Goal: Find specific page/section: Find specific page/section

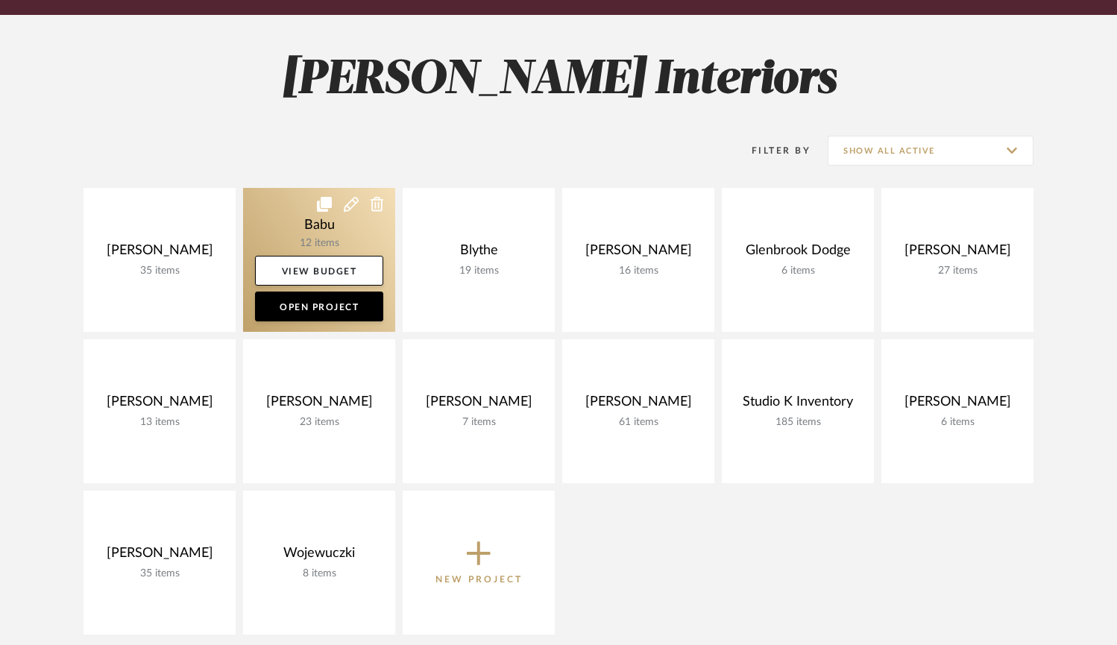
scroll to position [275, 0]
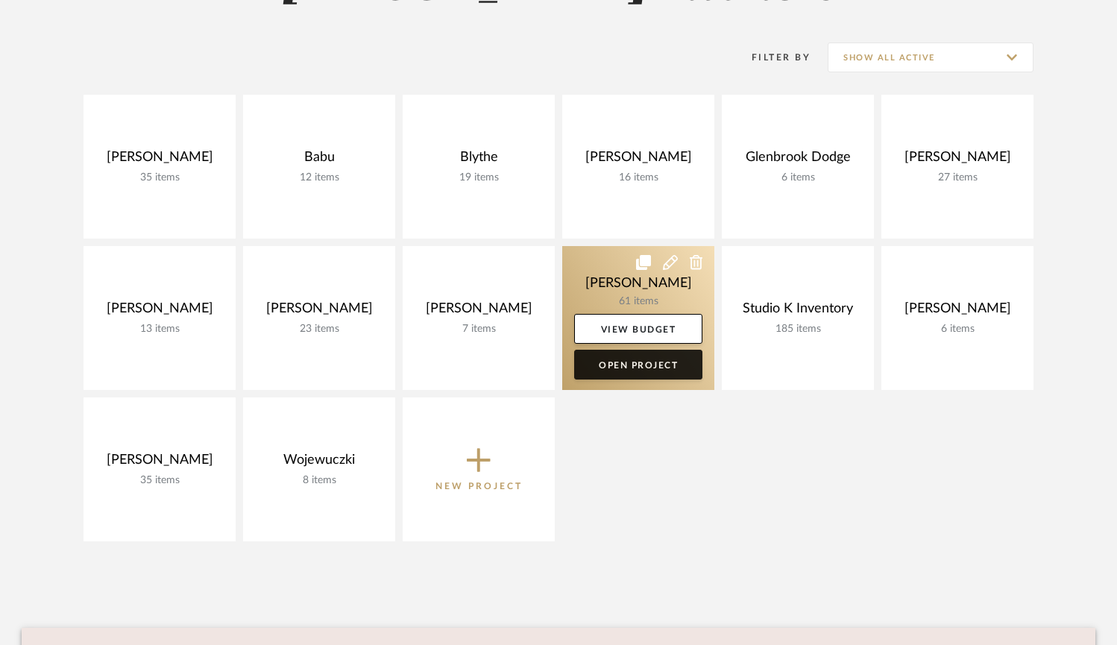
click at [624, 364] on link "Open Project" at bounding box center [638, 365] width 128 height 30
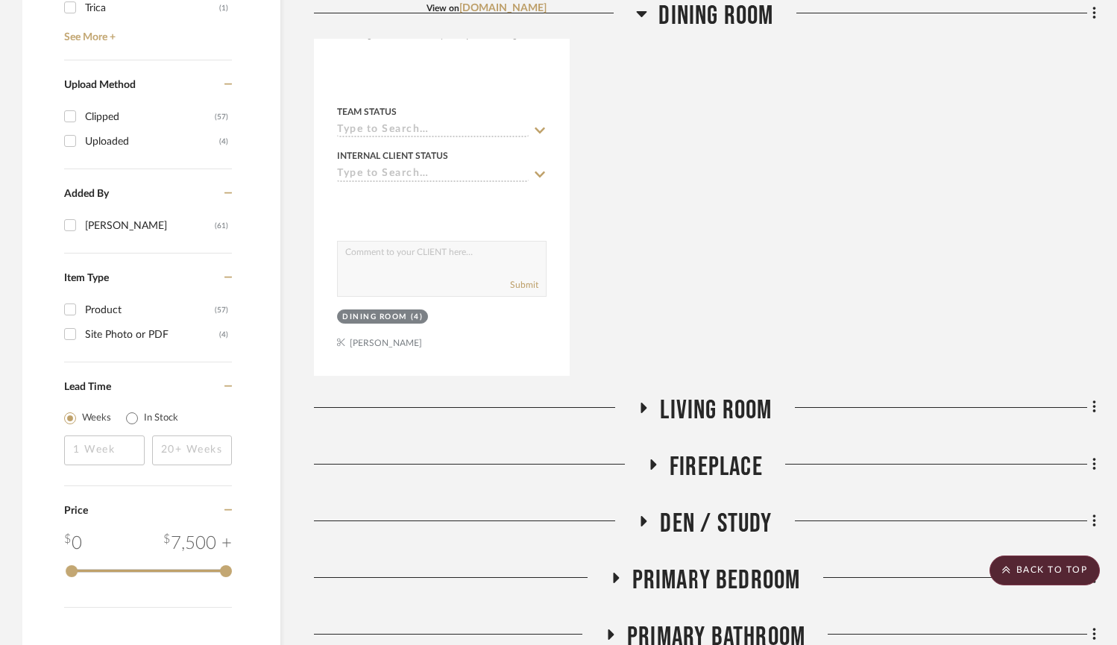
scroll to position [1726, 0]
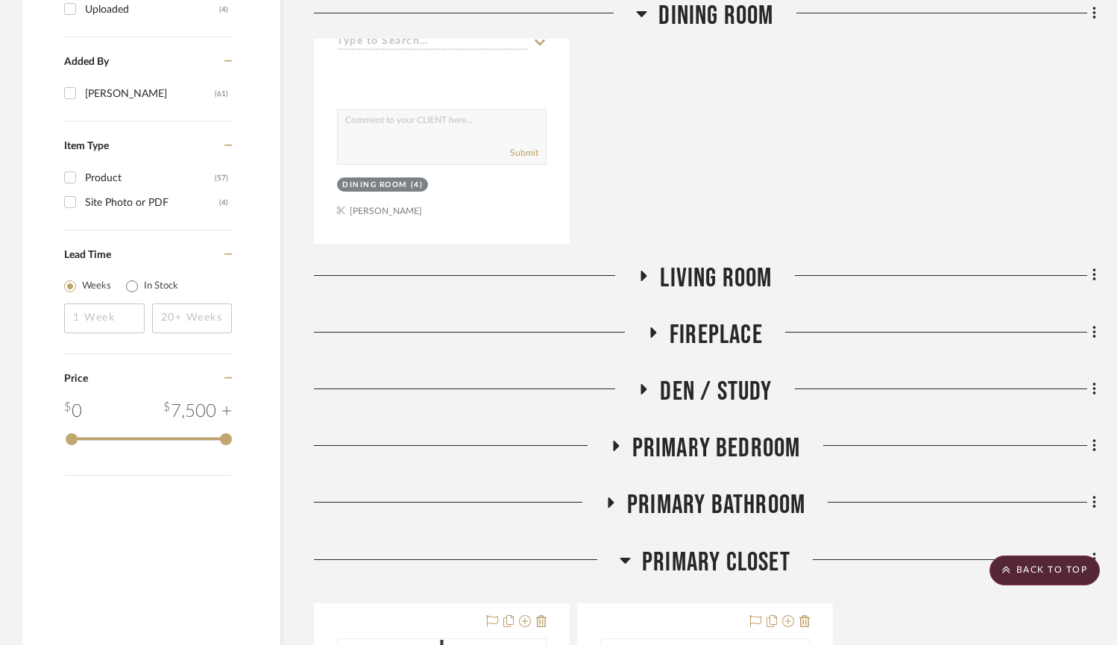
click at [647, 270] on icon at bounding box center [643, 275] width 18 height 11
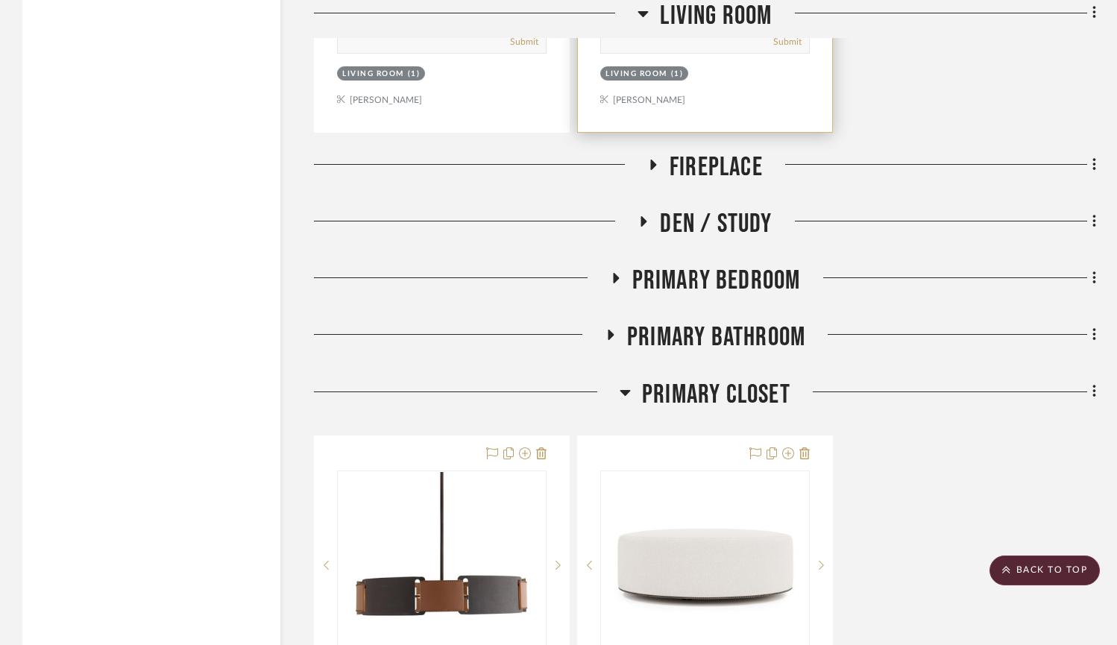
scroll to position [3205, 0]
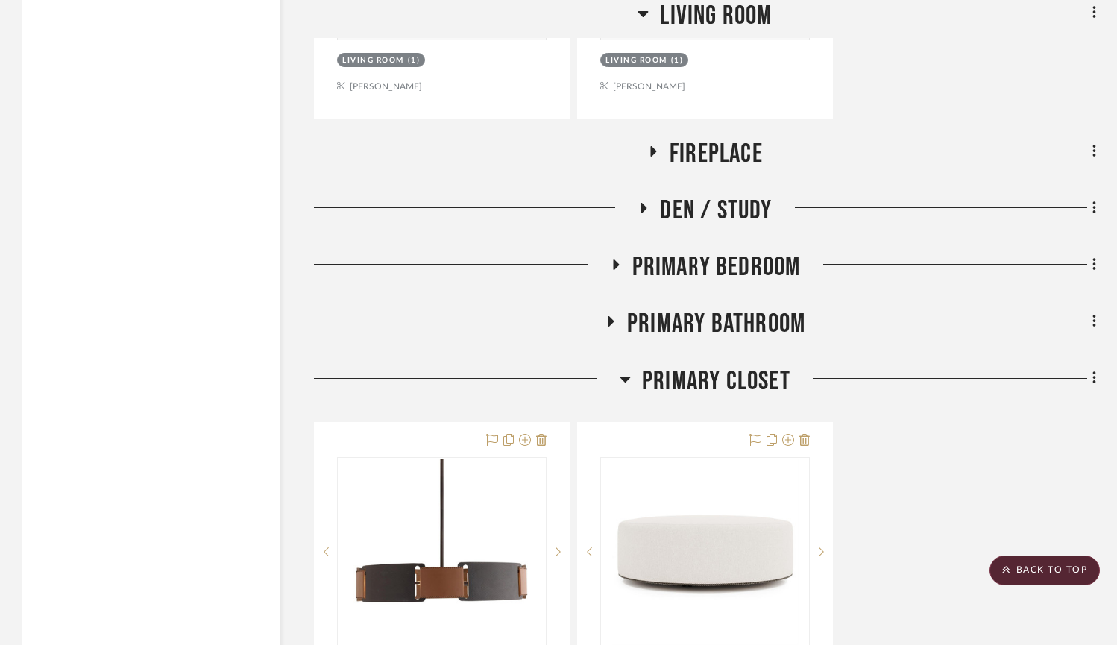
click at [651, 209] on icon at bounding box center [643, 208] width 18 height 11
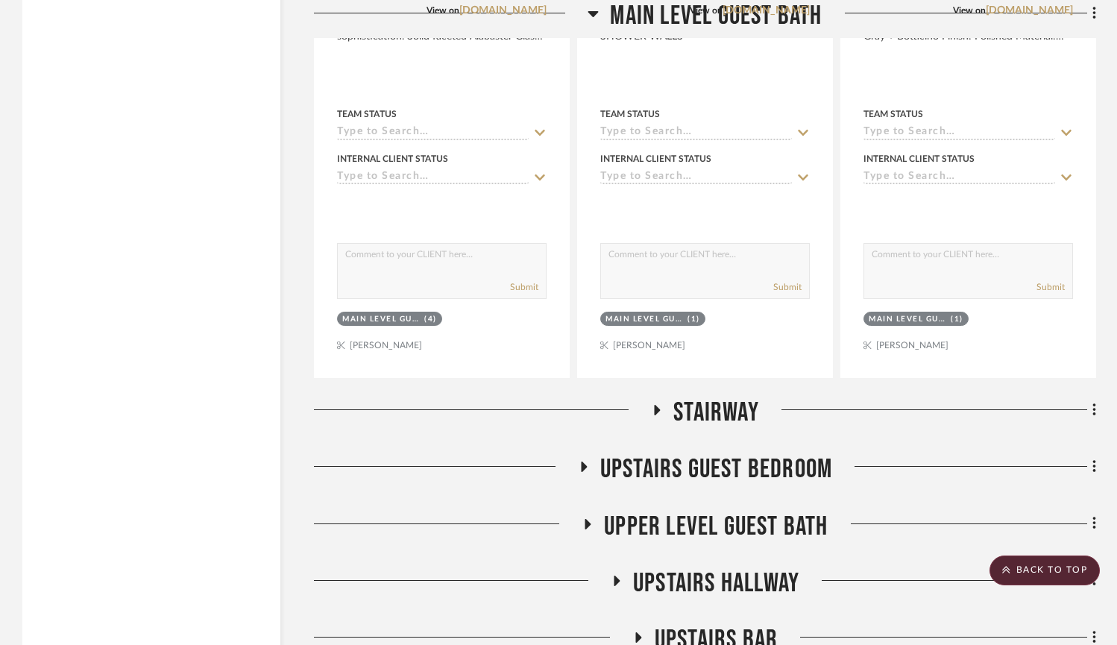
scroll to position [5310, 0]
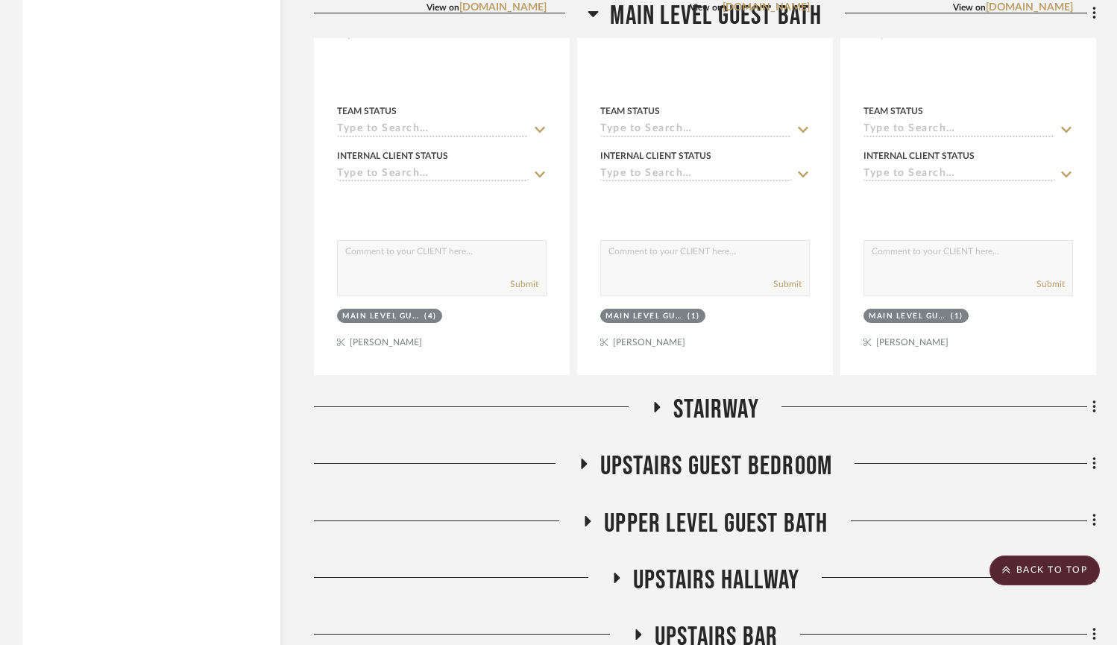
click at [657, 403] on icon at bounding box center [657, 407] width 6 height 10
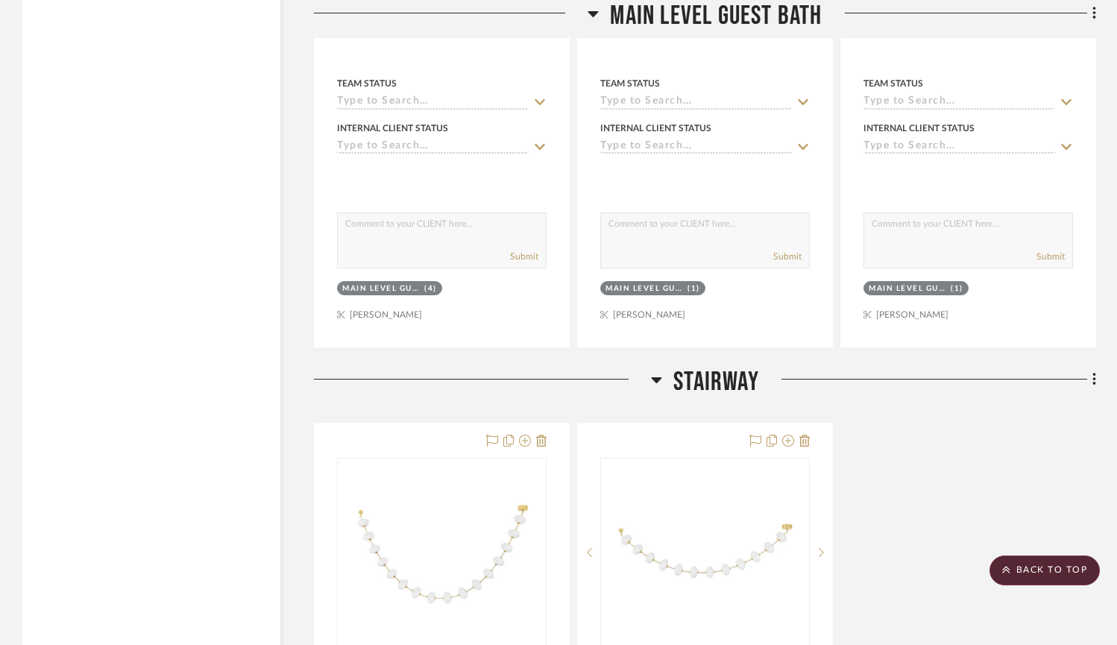
scroll to position [5339, 0]
click at [654, 379] on icon at bounding box center [656, 378] width 11 height 18
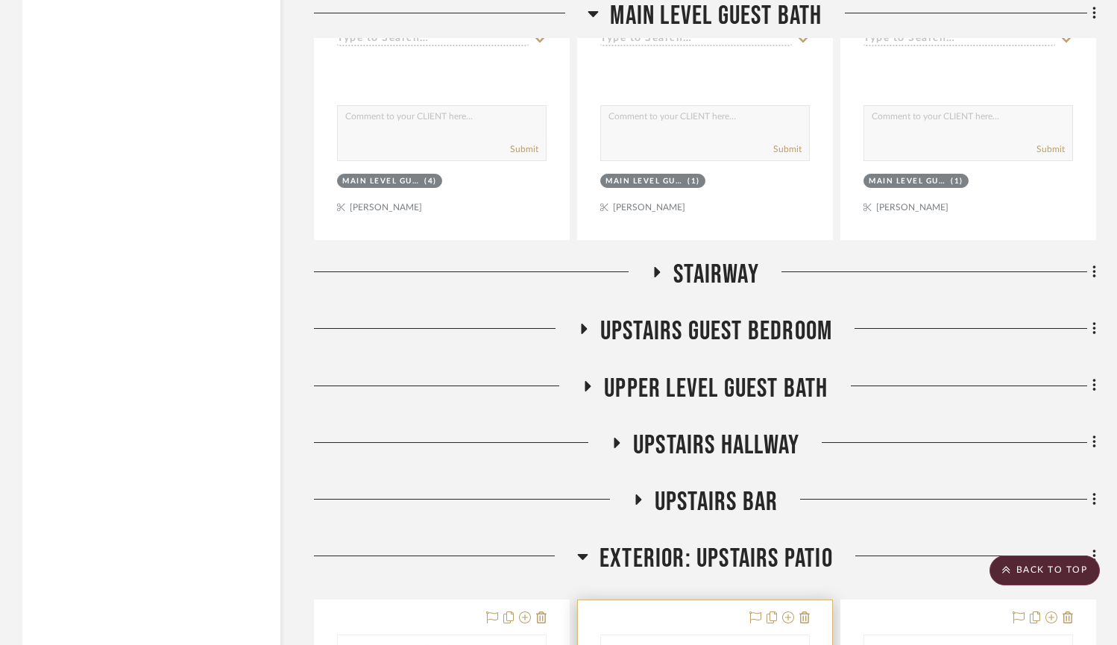
scroll to position [5437, 0]
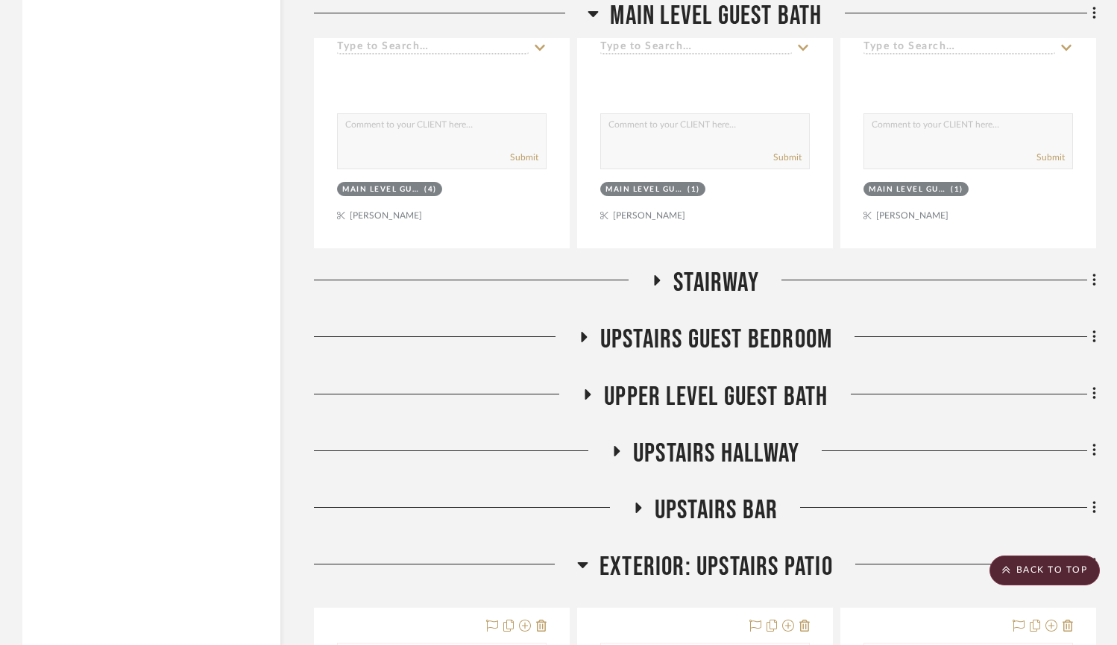
click at [695, 401] on span "Upper Level Guest Bath" at bounding box center [716, 397] width 224 height 32
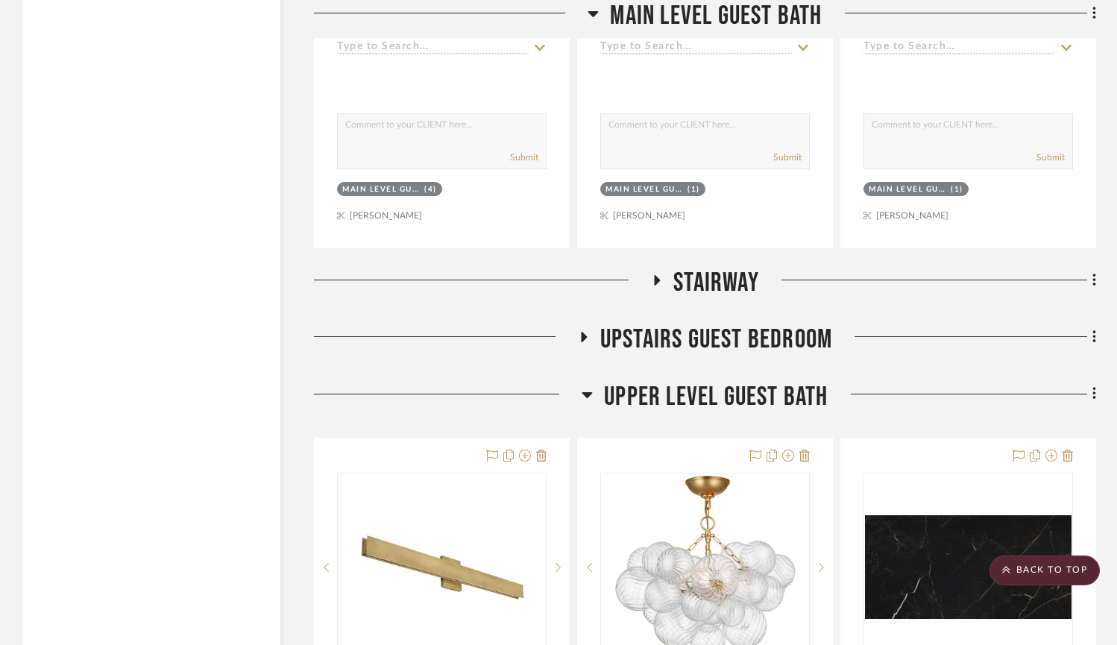
click at [695, 401] on span "Upper Level Guest Bath" at bounding box center [716, 397] width 224 height 32
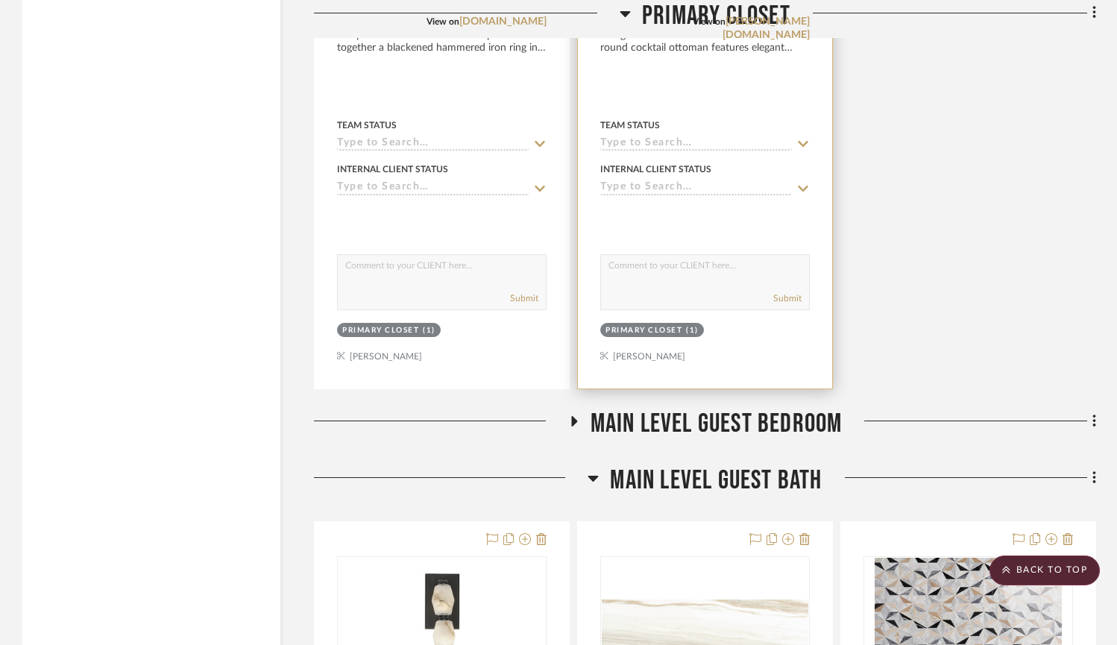
scroll to position [4620, 0]
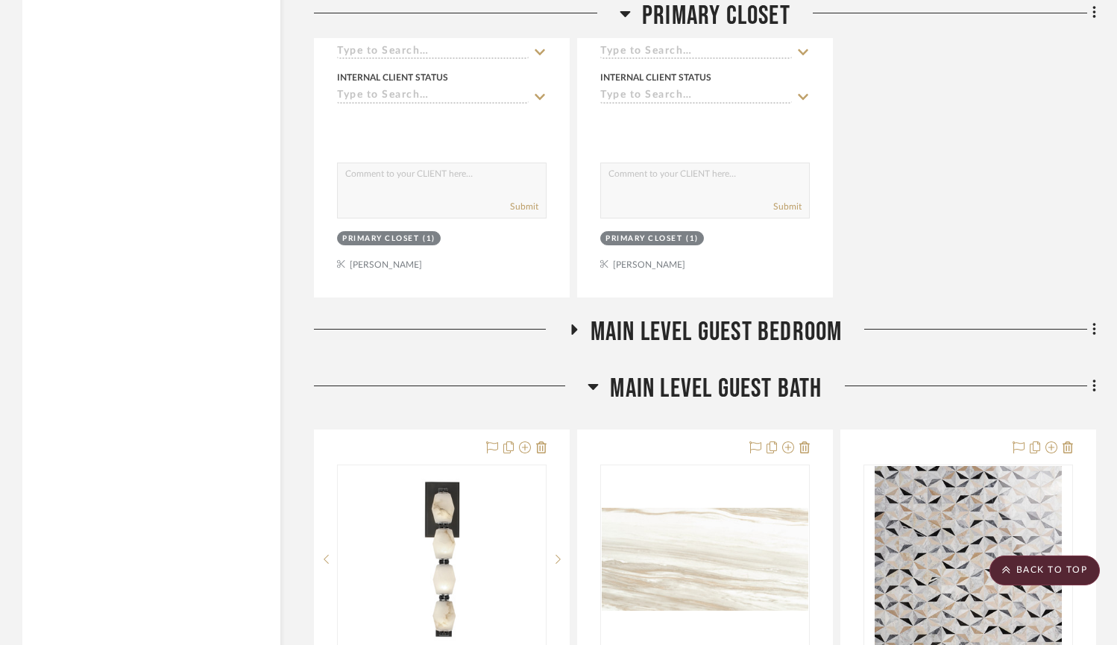
click at [657, 338] on span "Main Level Guest Bedroom" at bounding box center [716, 332] width 252 height 32
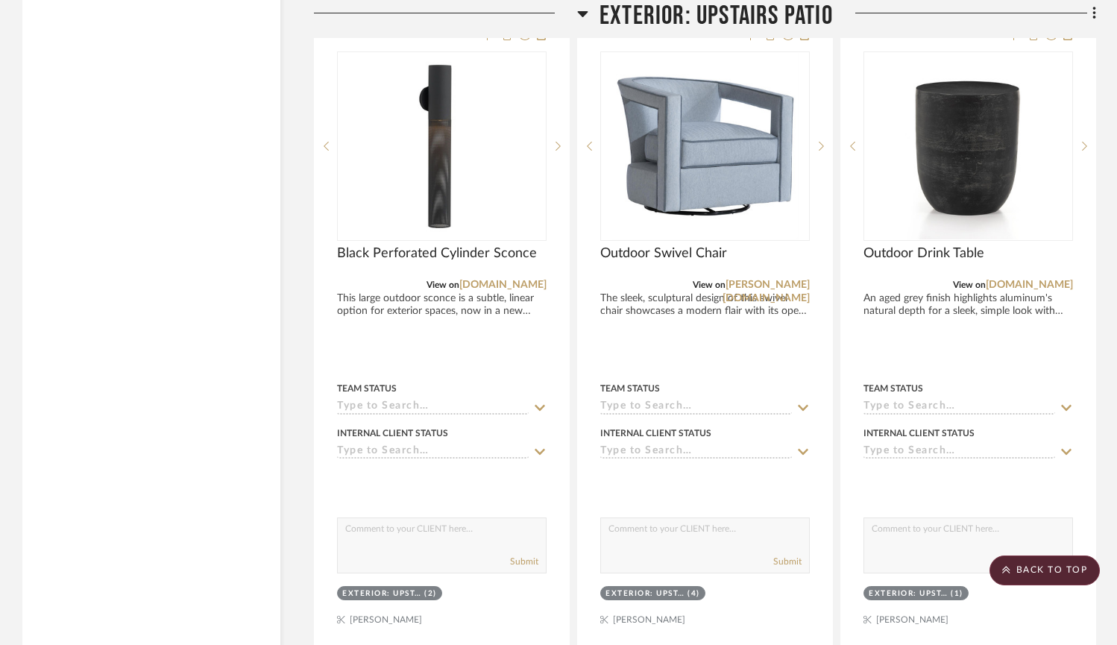
scroll to position [7327, 0]
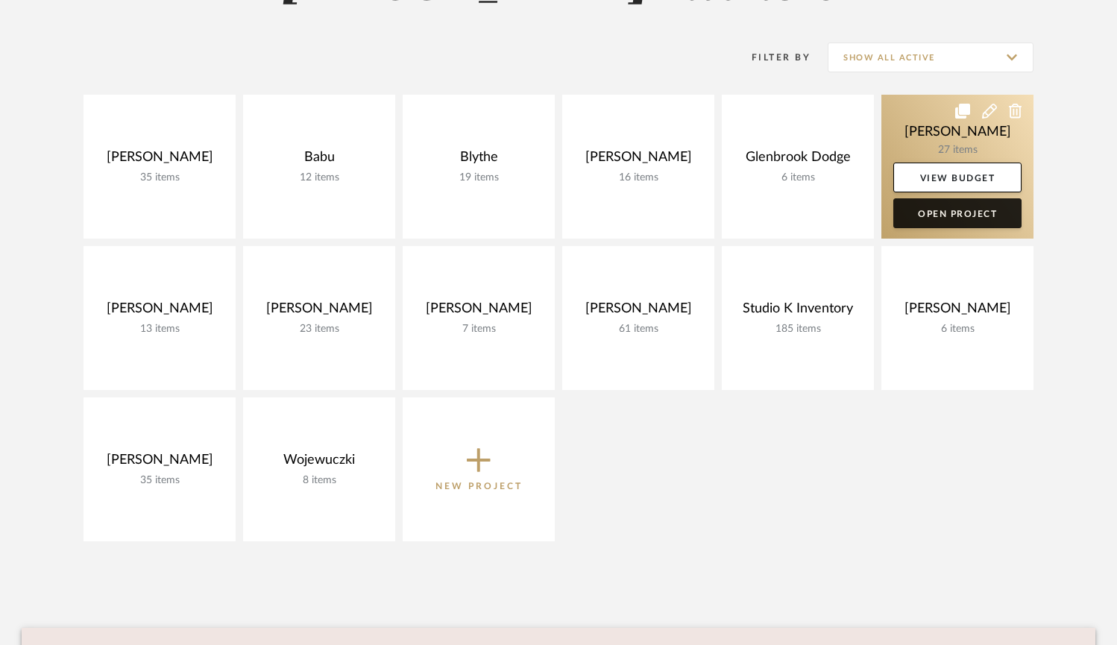
click at [974, 219] on link "Open Project" at bounding box center [957, 213] width 128 height 30
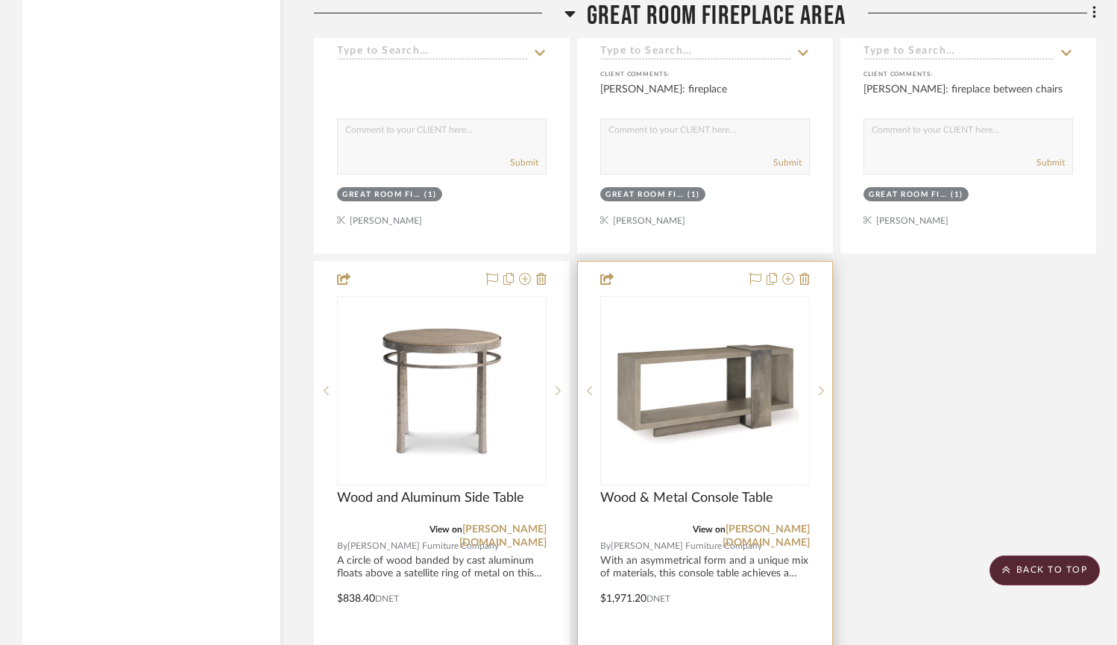
scroll to position [5827, 0]
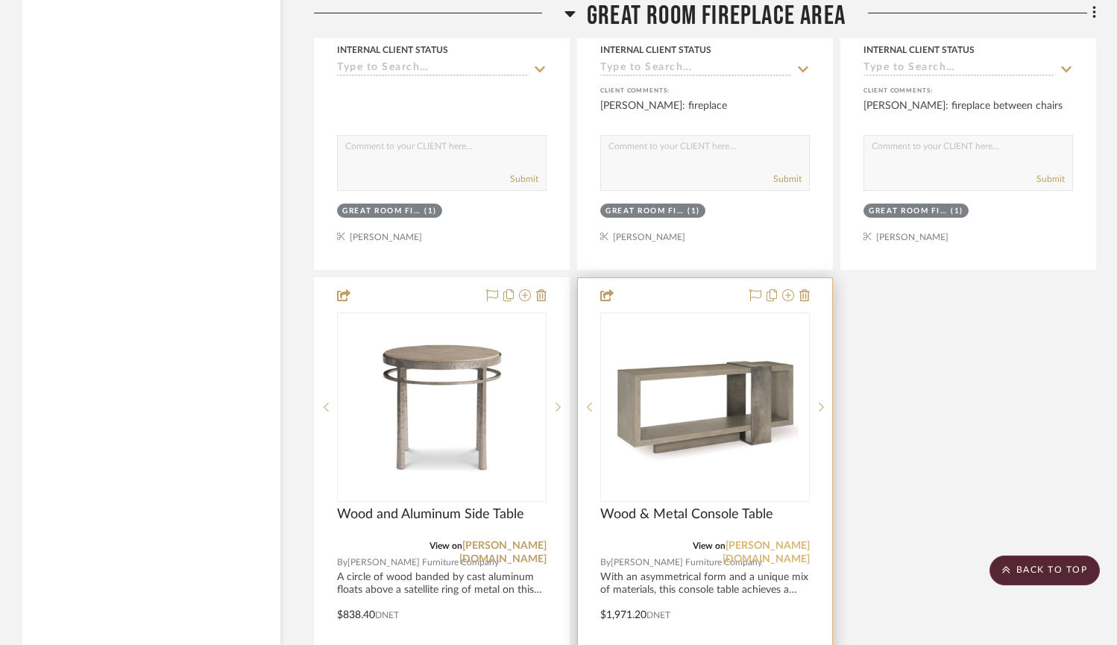
click at [751, 542] on link "[PERSON_NAME][DOMAIN_NAME]" at bounding box center [765, 552] width 87 height 24
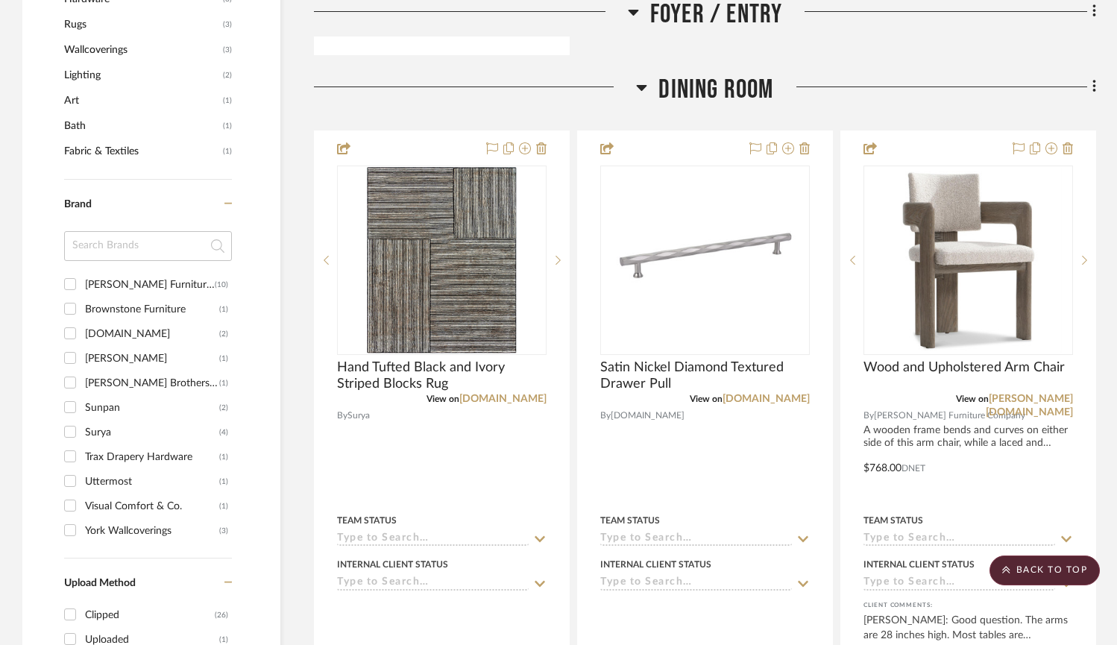
scroll to position [1014, 0]
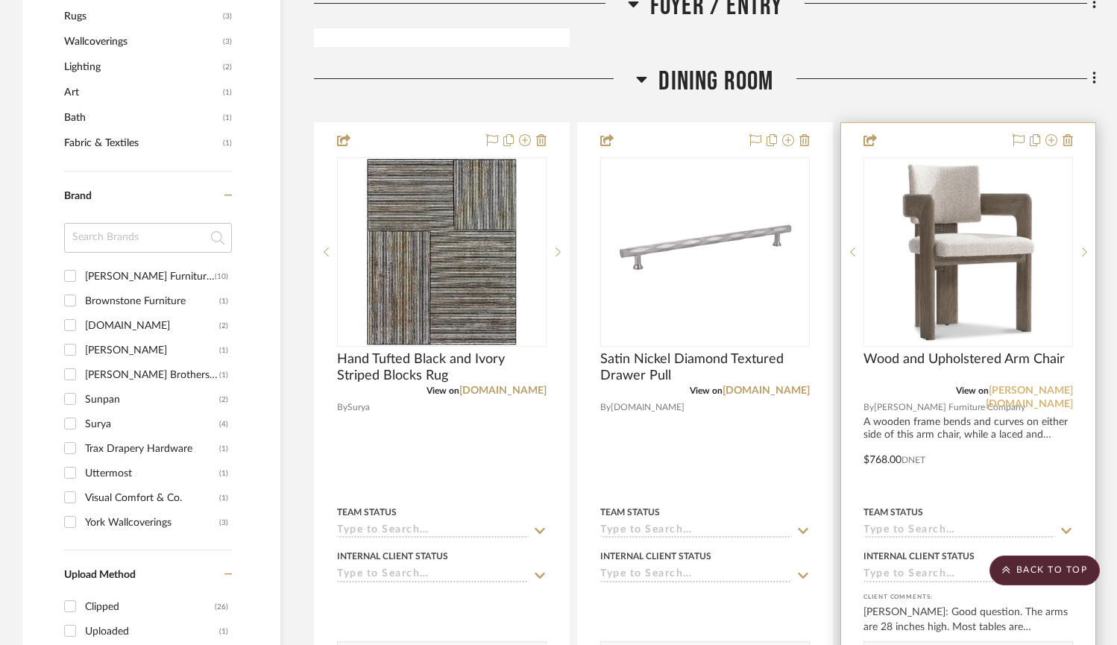
click at [1058, 388] on link "[PERSON_NAME][DOMAIN_NAME]" at bounding box center [1028, 397] width 87 height 24
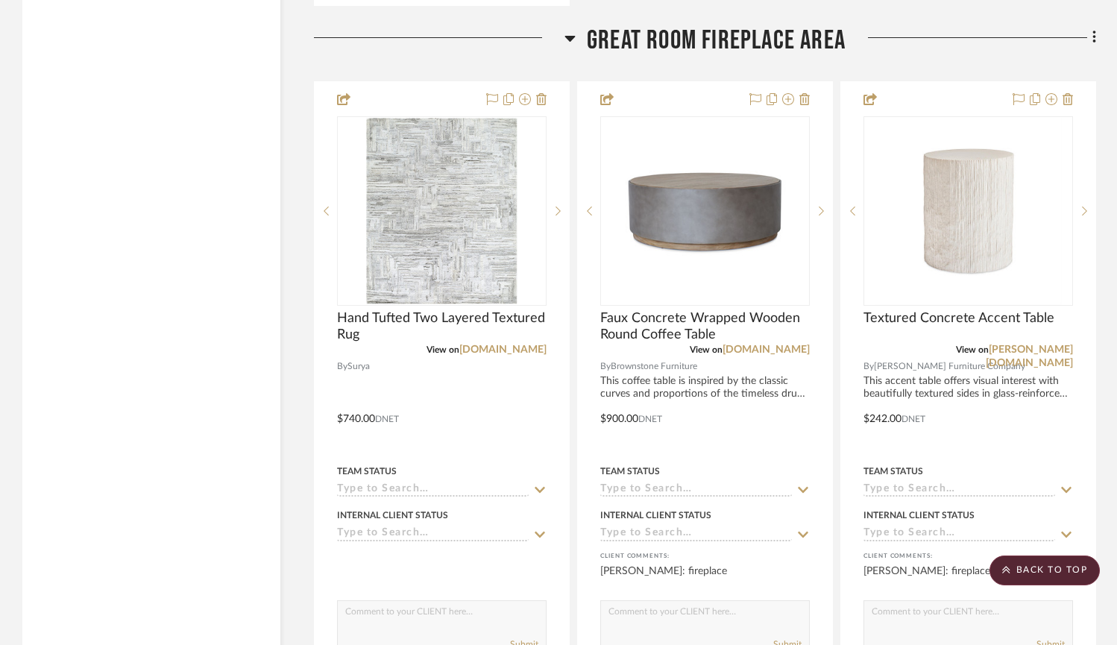
scroll to position [5377, 0]
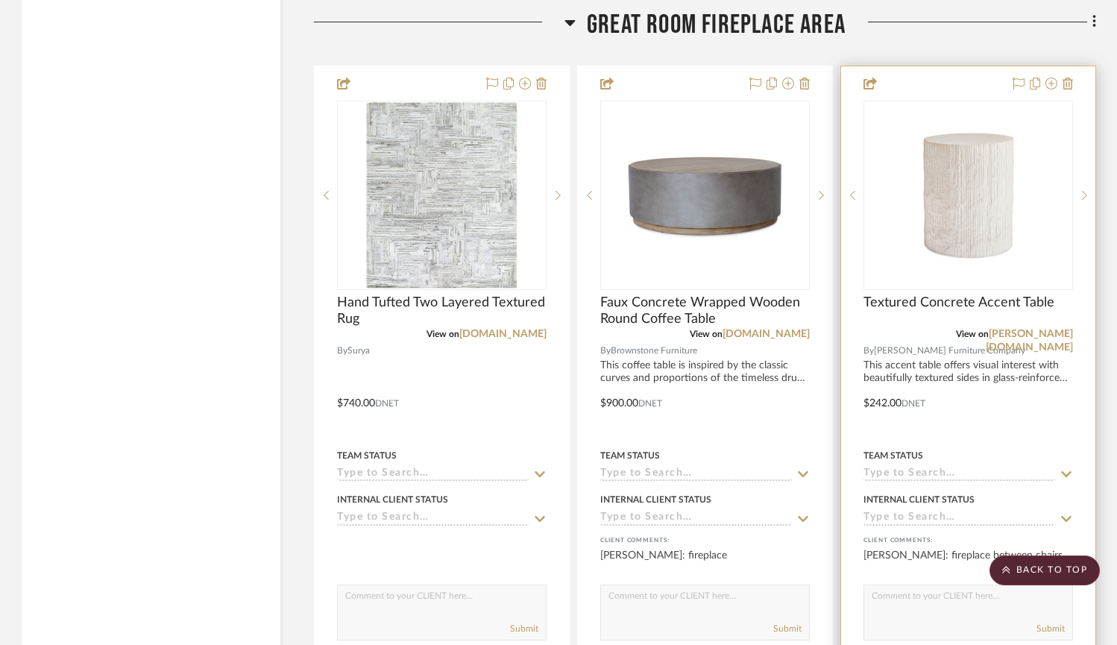
click at [0, 0] on img at bounding box center [0, 0] width 0 height 0
click at [1052, 329] on link "[PERSON_NAME][DOMAIN_NAME]" at bounding box center [1028, 341] width 87 height 24
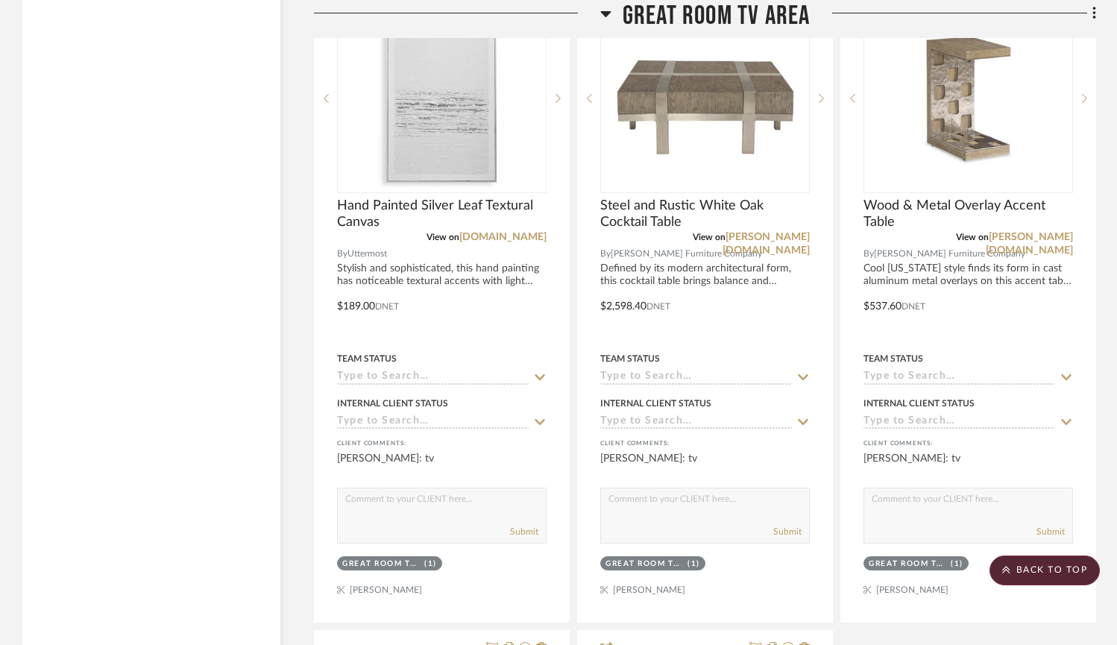
scroll to position [6869, 0]
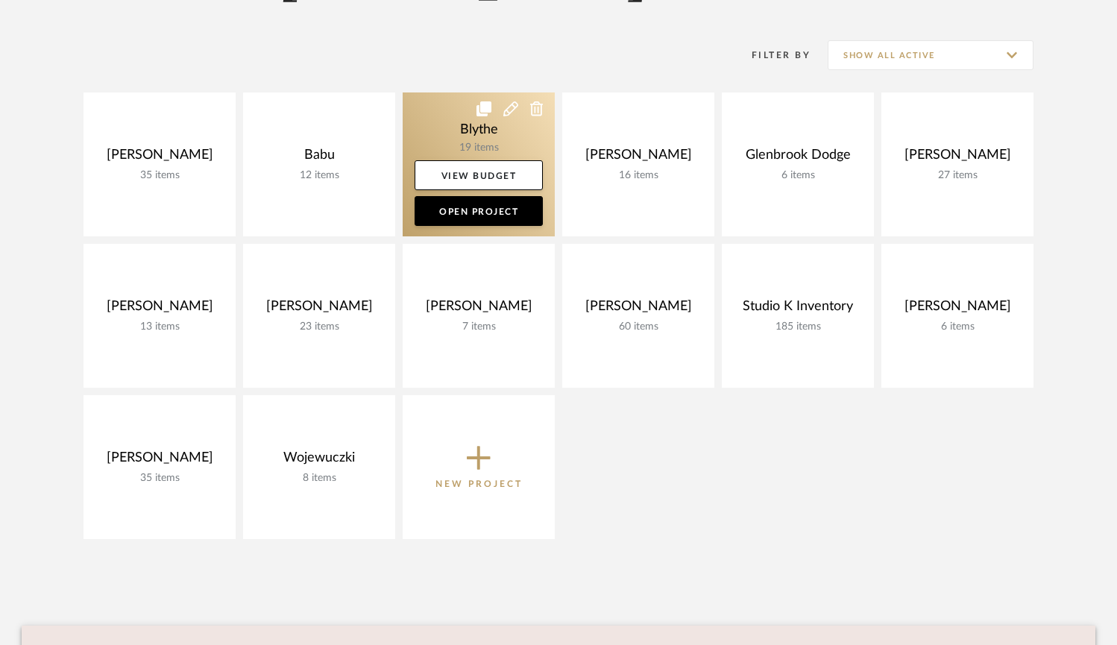
scroll to position [283, 0]
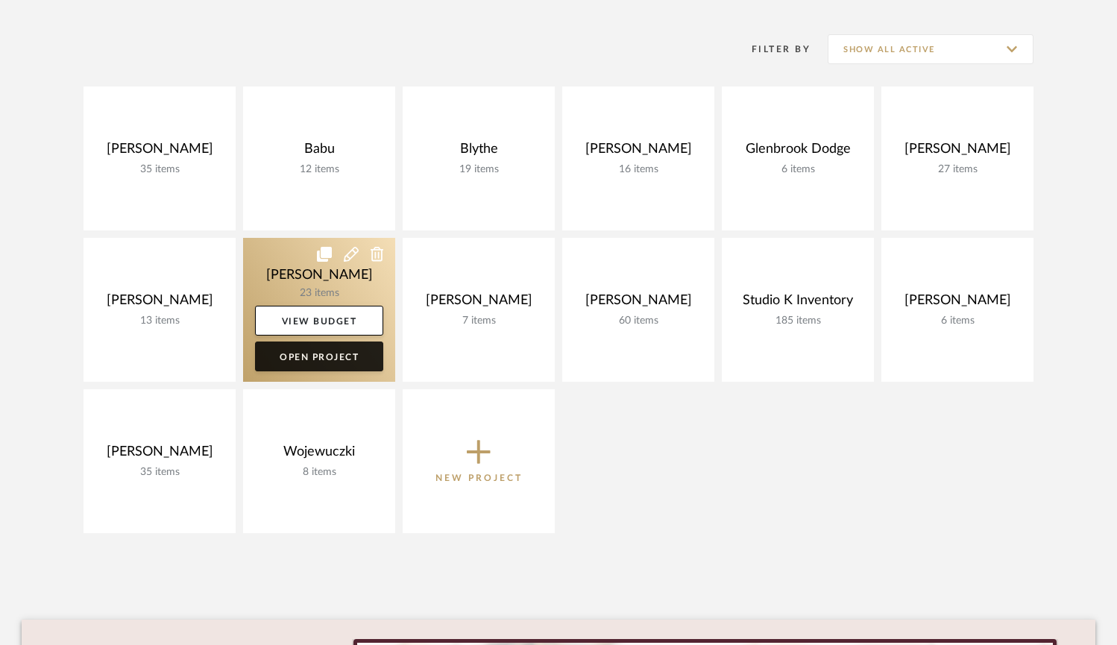
click at [304, 359] on link "Open Project" at bounding box center [319, 356] width 128 height 30
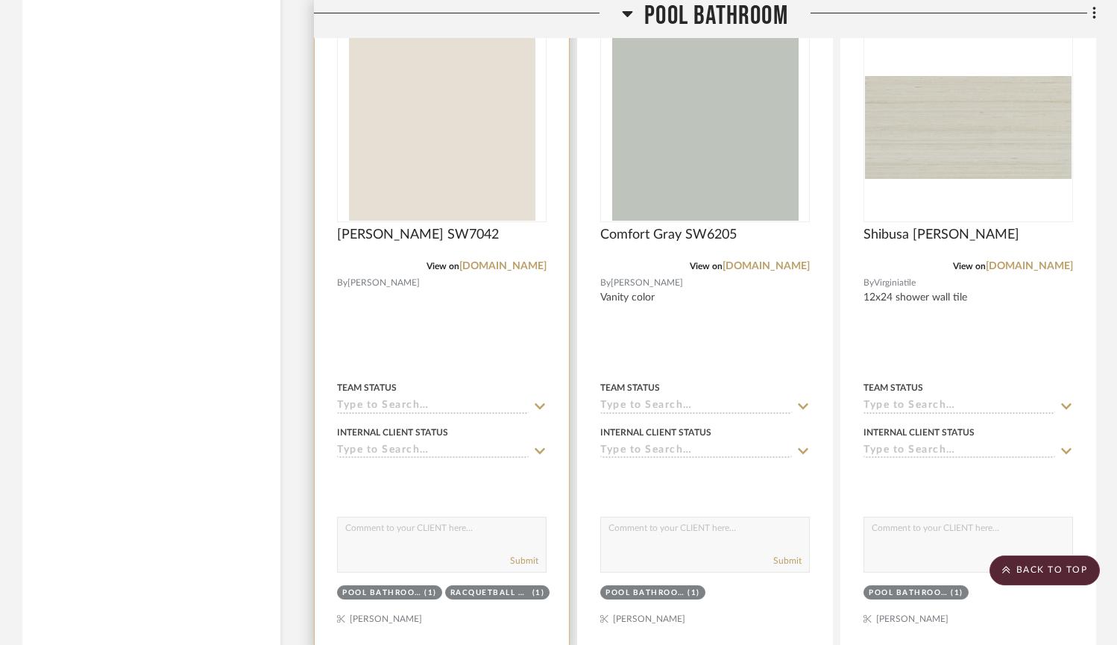
scroll to position [4566, 0]
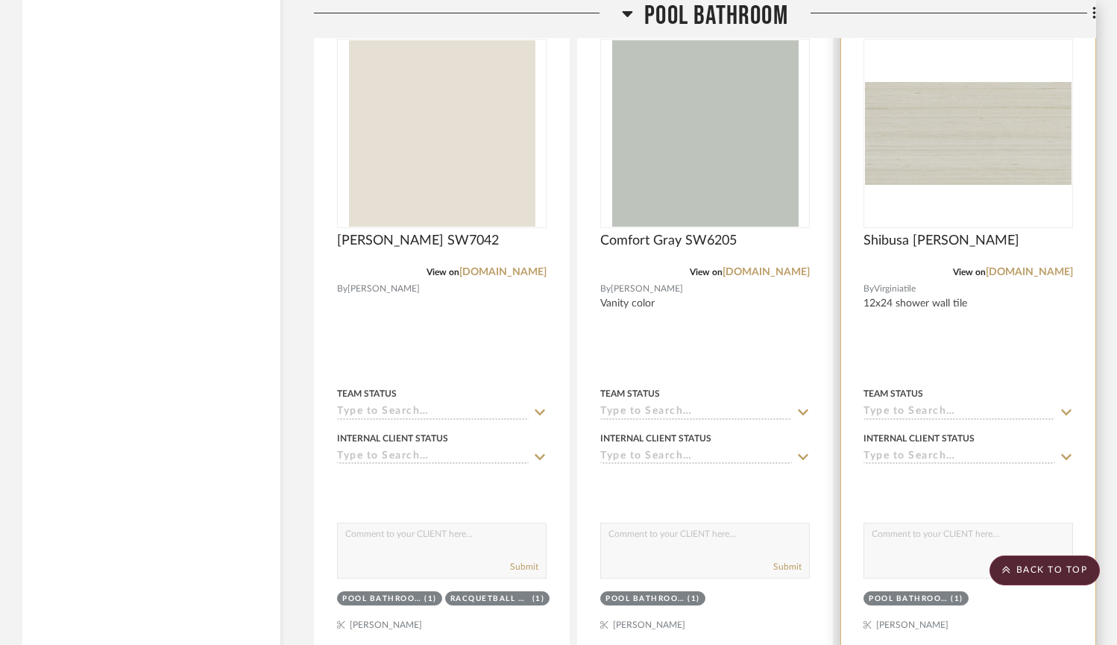
click at [1025, 214] on div "0" at bounding box center [968, 134] width 208 height 188
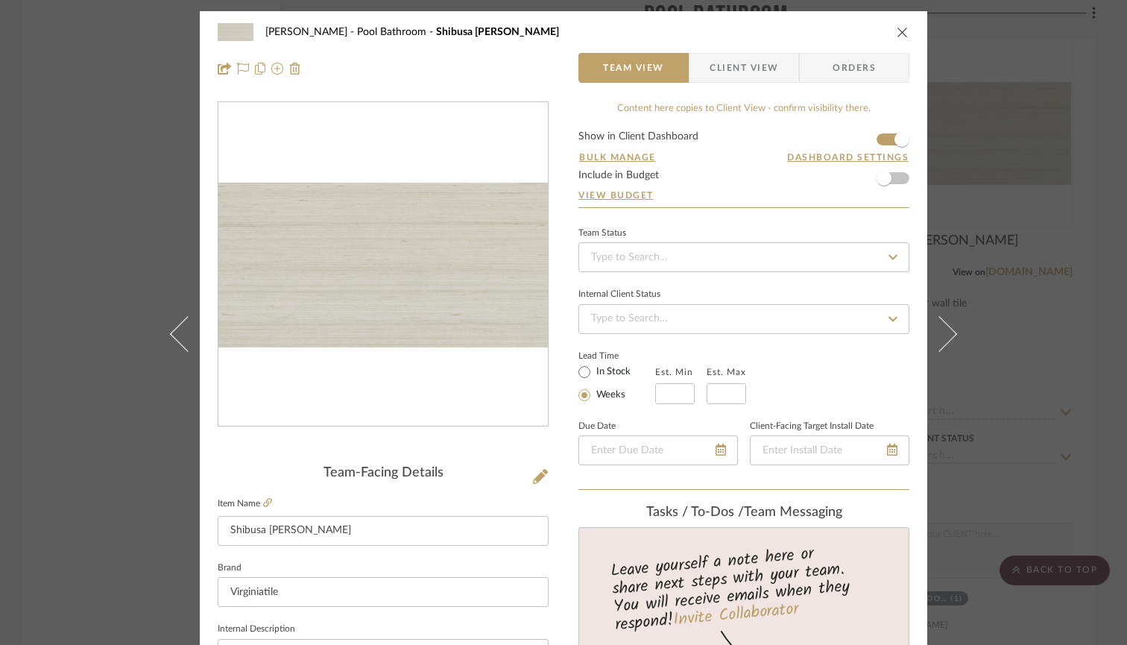
scroll to position [0, 0]
click at [897, 28] on icon "close" at bounding box center [903, 32] width 12 height 12
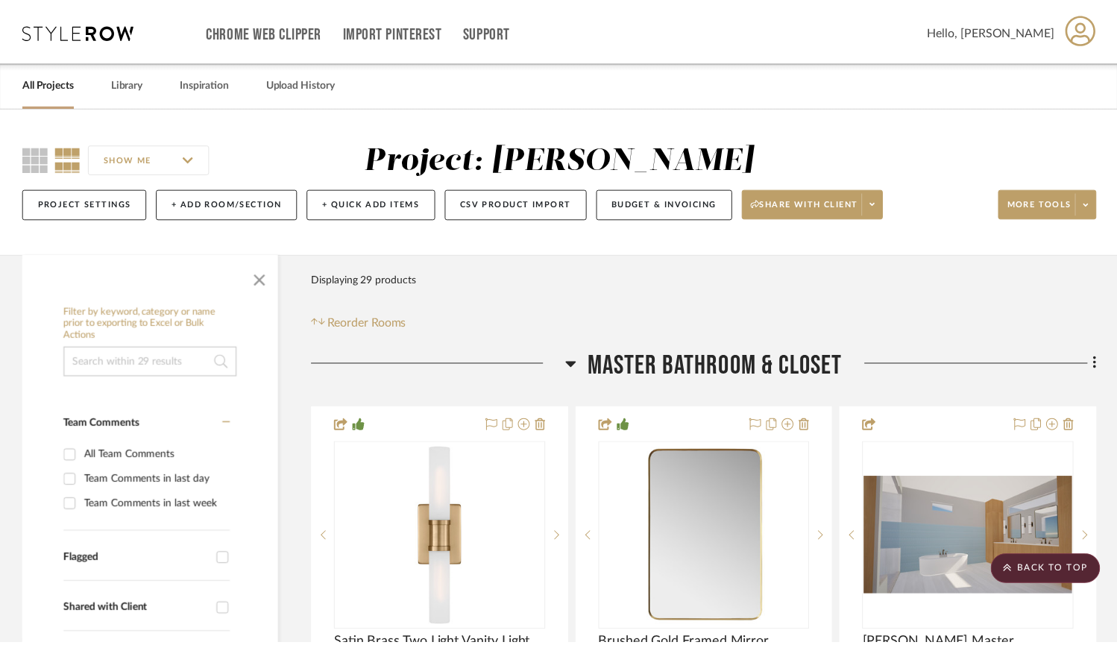
scroll to position [4566, 0]
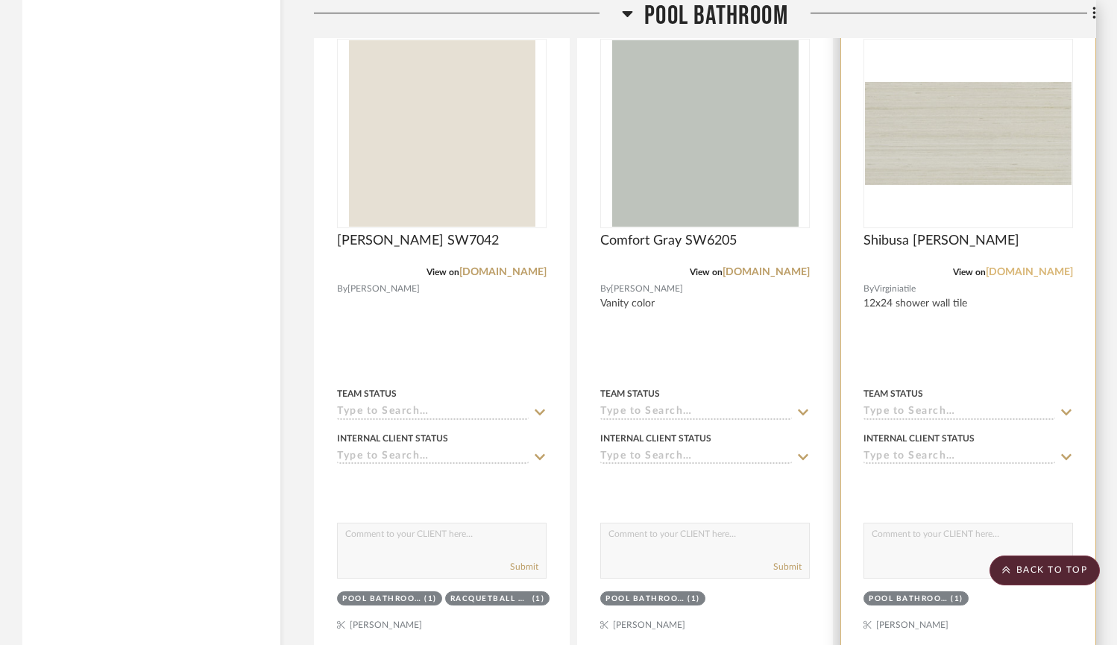
click at [1027, 268] on link "virginiatile.com" at bounding box center [1028, 272] width 87 height 10
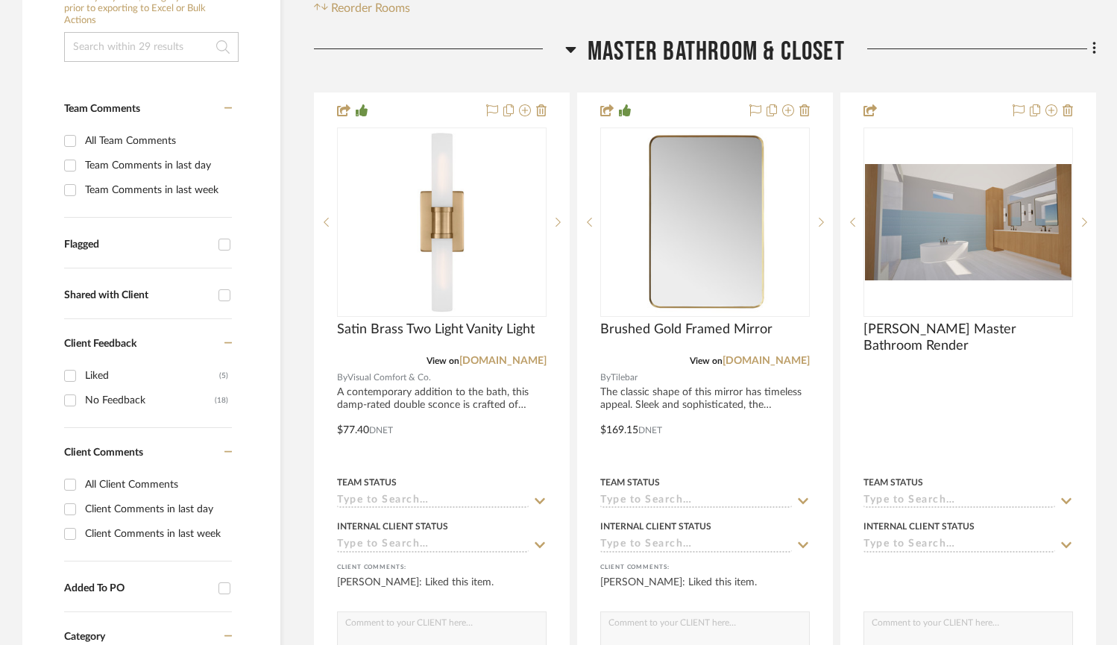
scroll to position [315, 0]
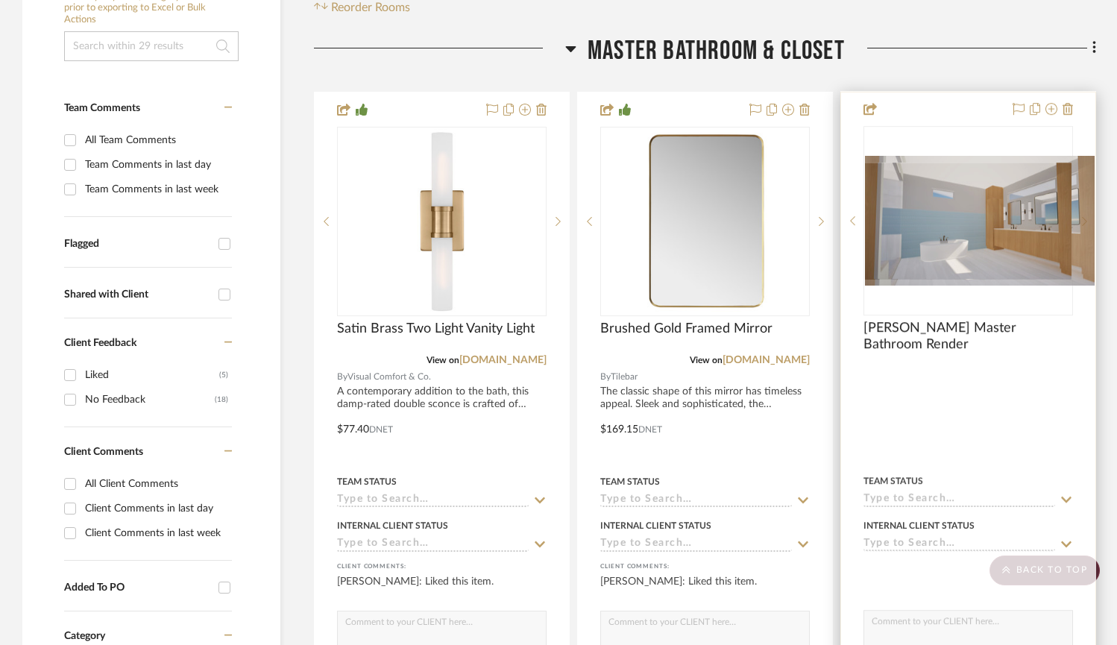
click at [0, 0] on img at bounding box center [0, 0] width 0 height 0
